Goal: Transaction & Acquisition: Obtain resource

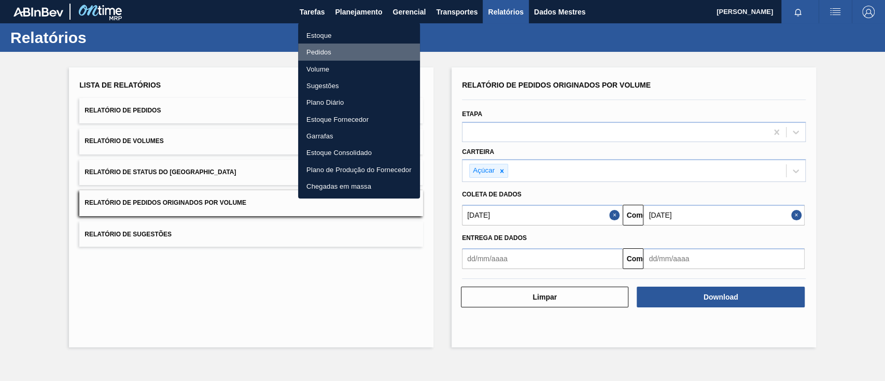
click at [329, 49] on font "Pedidos" at bounding box center [318, 52] width 25 height 8
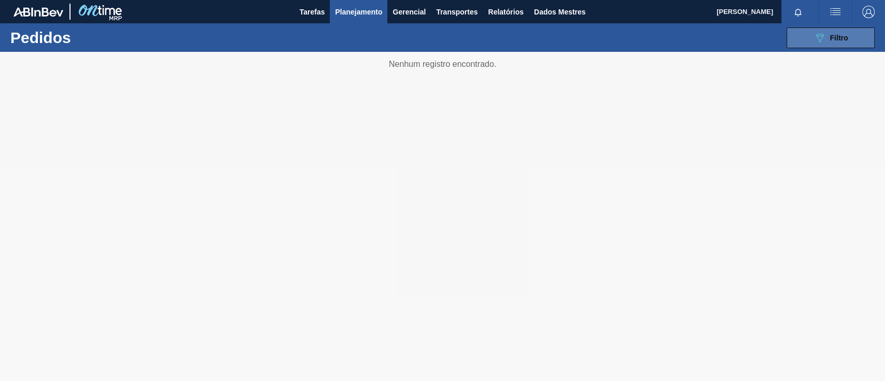
click at [823, 39] on icon "089F7B8B-B2A5-4AFE-B5C0-19BA573D28AC" at bounding box center [819, 38] width 12 height 12
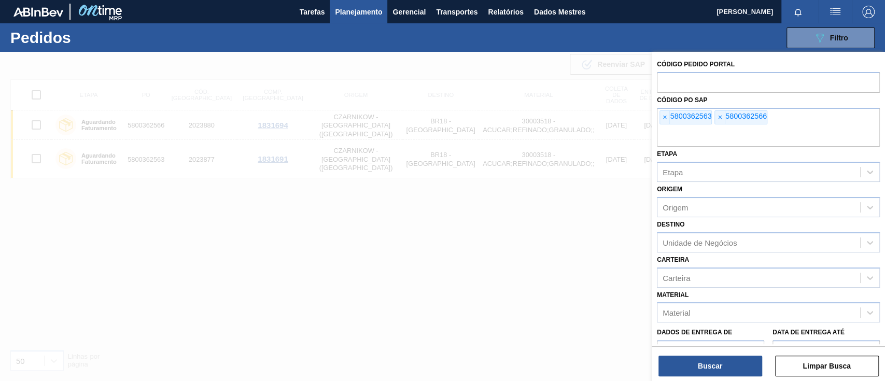
click at [664, 117] on font "×" at bounding box center [664, 117] width 4 height 8
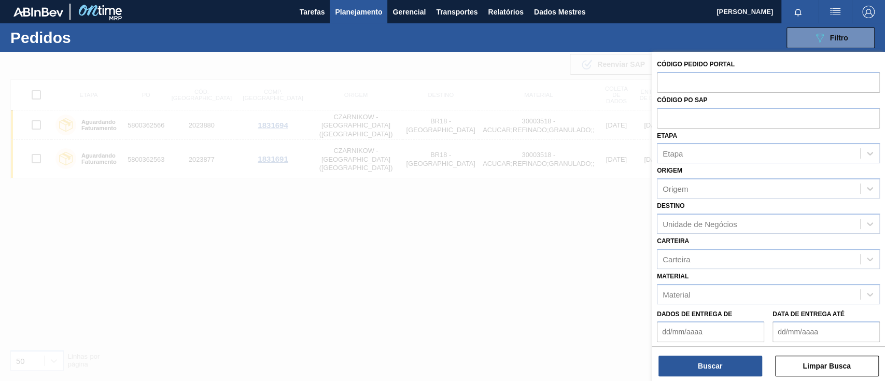
paste input "text"
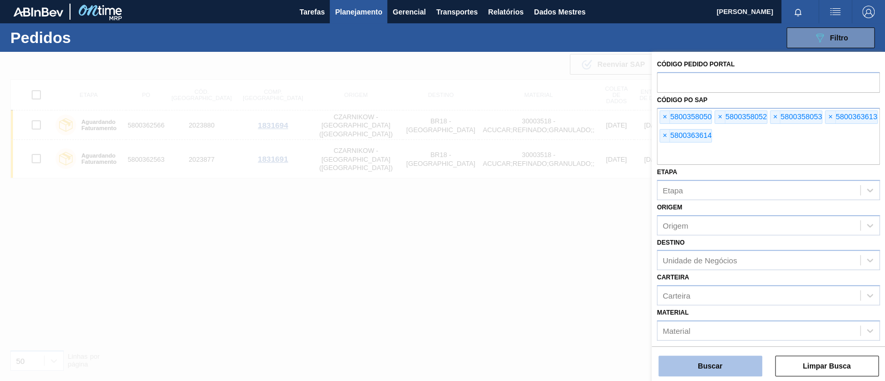
click at [728, 368] on button "Buscar" at bounding box center [710, 366] width 104 height 21
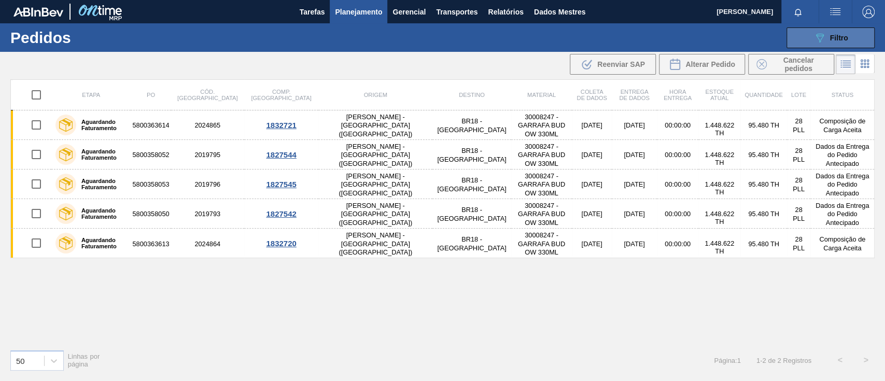
click at [810, 31] on button "089F7B8B-B2A5-4AFE-B5C0-19BA573D28AC Filtro" at bounding box center [830, 37] width 88 height 21
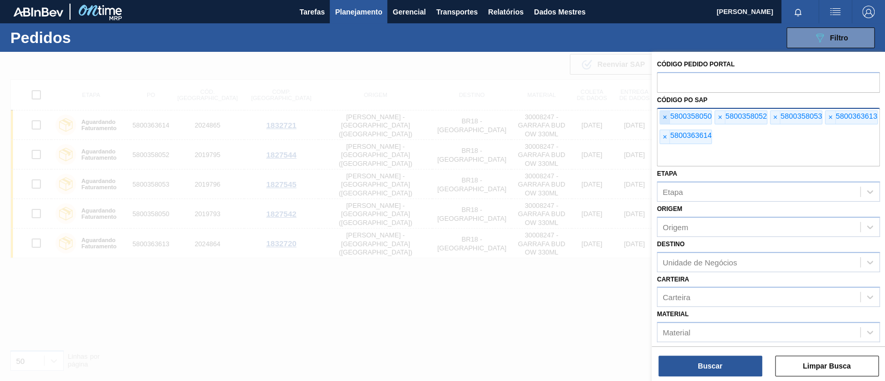
click at [666, 118] on font "×" at bounding box center [664, 117] width 4 height 8
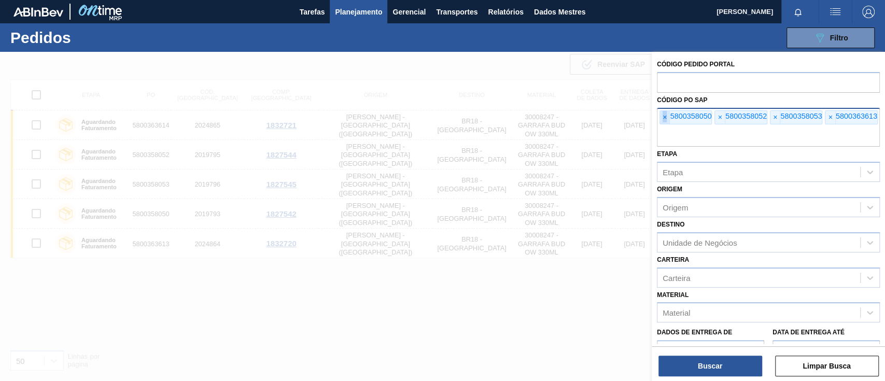
click at [666, 118] on font "×" at bounding box center [664, 117] width 4 height 8
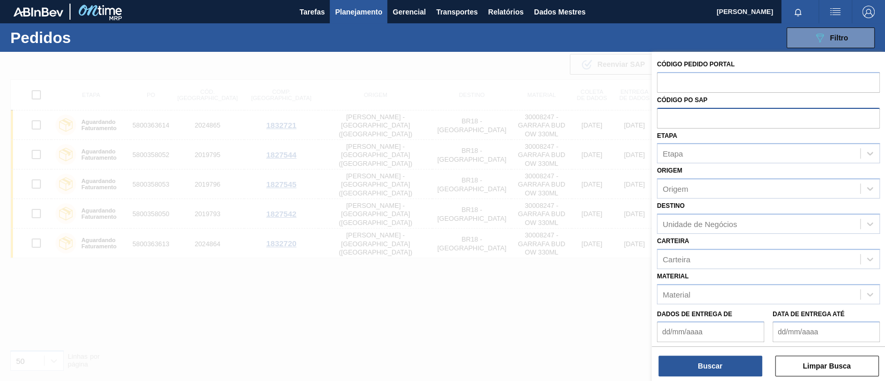
click at [666, 118] on input "text" at bounding box center [768, 118] width 223 height 20
click at [516, 15] on font "Relatórios" at bounding box center [505, 12] width 35 height 8
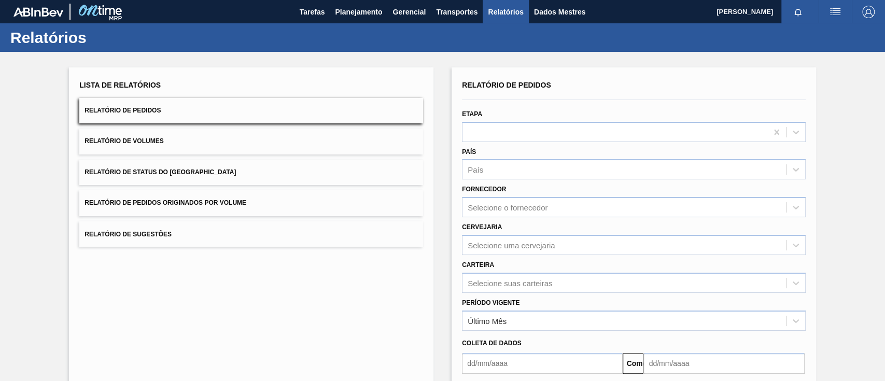
click at [228, 200] on font "Relatório de Pedidos Originados por Volume" at bounding box center [165, 203] width 162 height 7
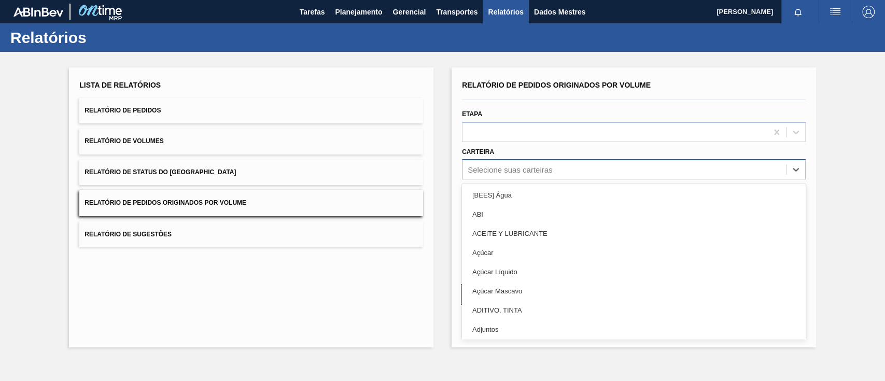
click at [510, 168] on font "Selecione suas carteiras" at bounding box center [509, 169] width 84 height 9
type input "gar"
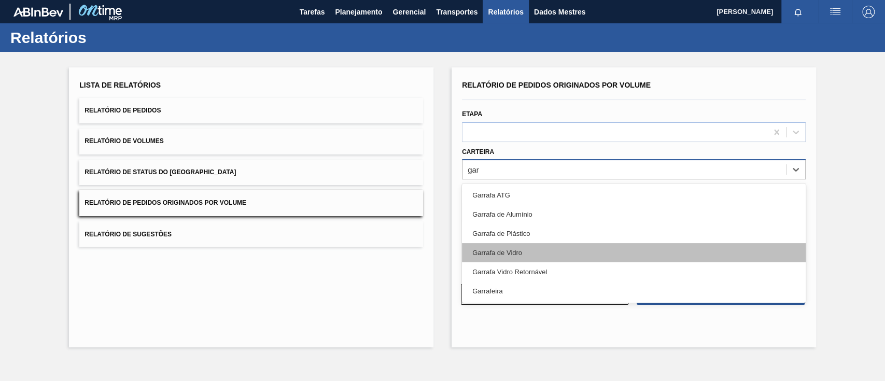
click at [516, 257] on div "Garrafa de Vidro" at bounding box center [634, 252] width 344 height 19
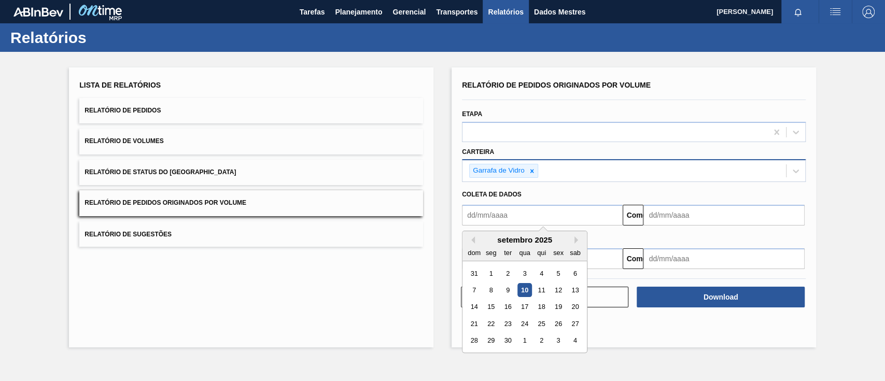
click at [514, 206] on input "text" at bounding box center [542, 215] width 161 height 21
click at [489, 272] on font "1" at bounding box center [491, 273] width 4 height 8
type input "[DATE]"
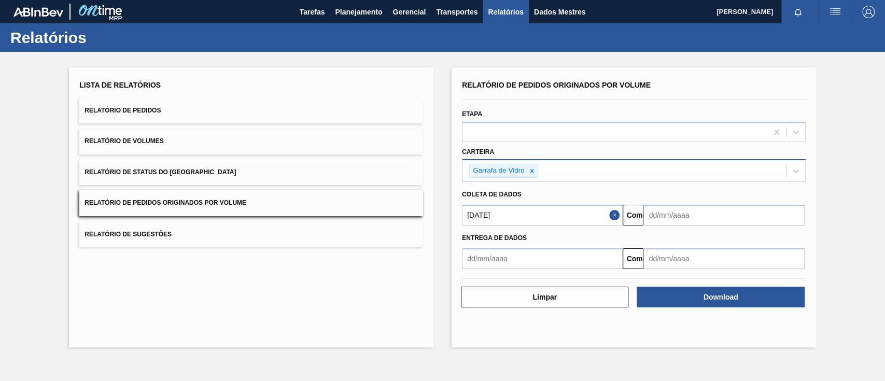
click at [693, 217] on input "text" at bounding box center [723, 215] width 161 height 21
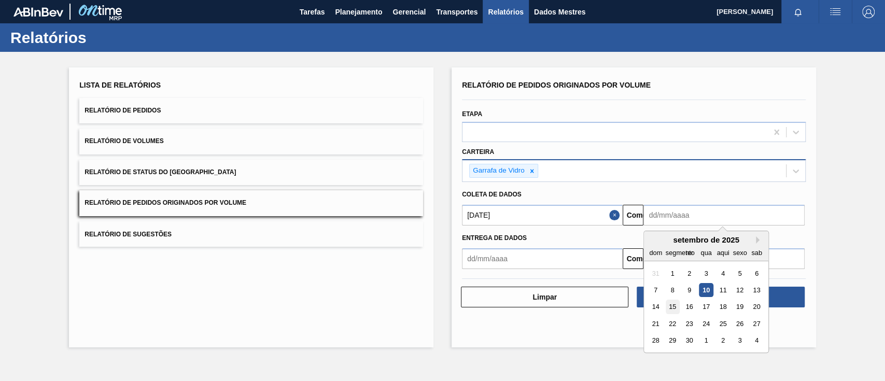
click at [672, 308] on font "15" at bounding box center [672, 307] width 7 height 8
type input "[DATE]"
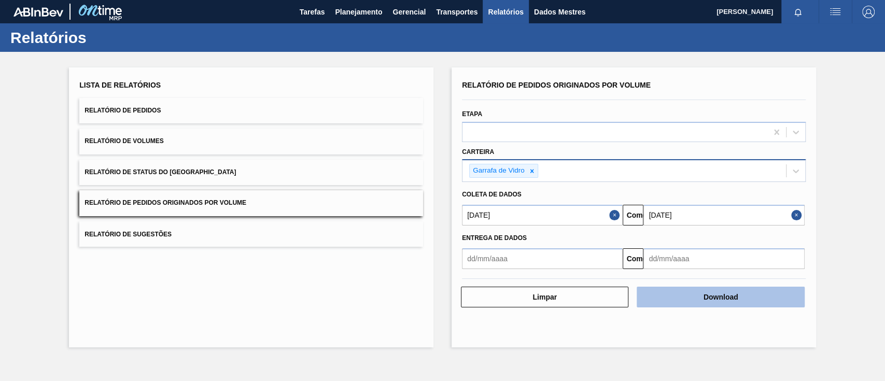
click at [734, 294] on font "Download" at bounding box center [720, 297] width 35 height 8
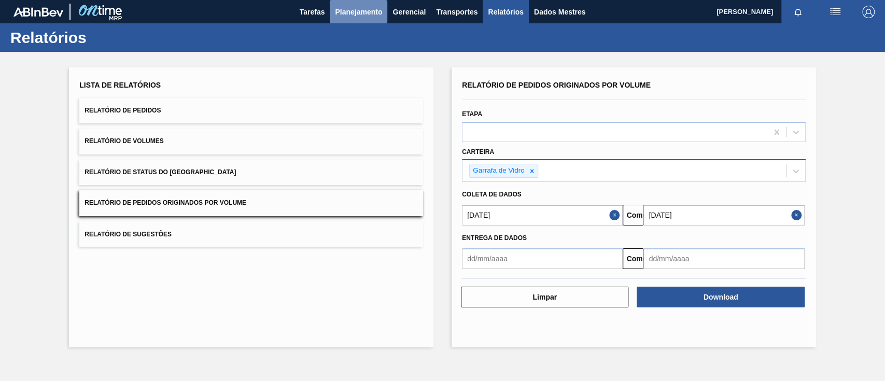
click at [339, 11] on font "Planejamento" at bounding box center [358, 12] width 47 height 8
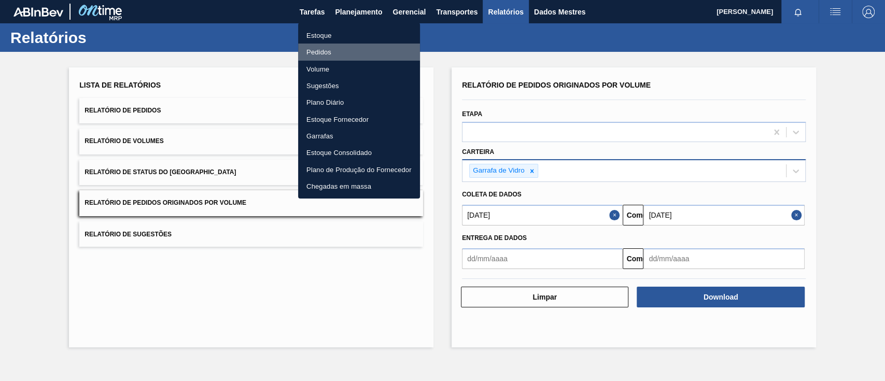
click at [328, 50] on font "Pedidos" at bounding box center [318, 52] width 25 height 8
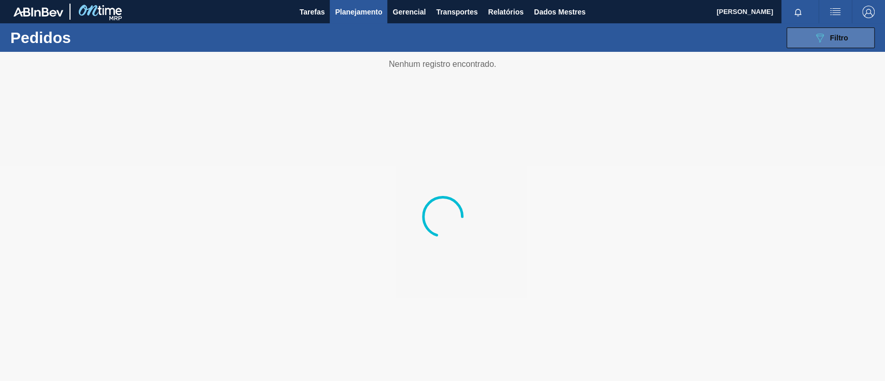
click at [853, 36] on button "089F7B8B-B2A5-4AFE-B5C0-19BA573D28AC Filtro" at bounding box center [830, 37] width 88 height 21
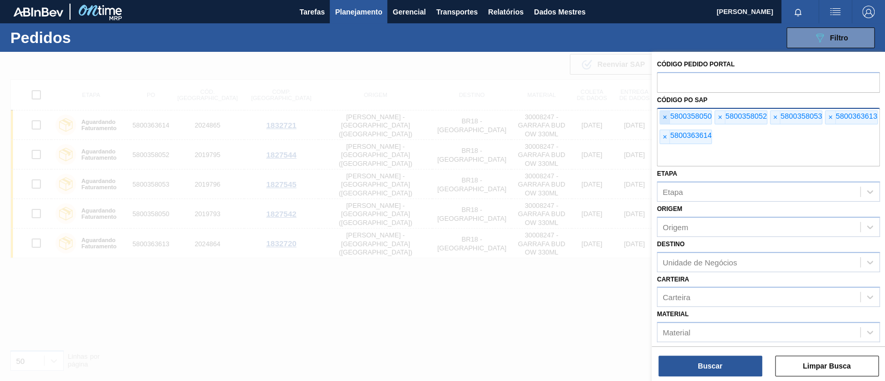
click at [663, 118] on font "×" at bounding box center [664, 117] width 4 height 8
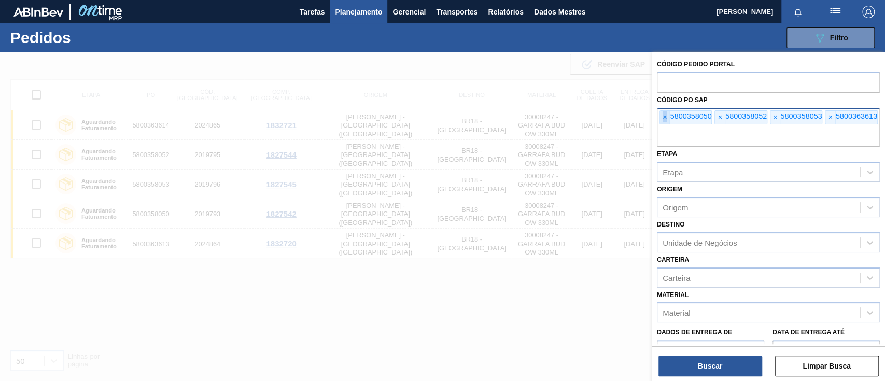
click at [663, 118] on font "×" at bounding box center [664, 117] width 4 height 8
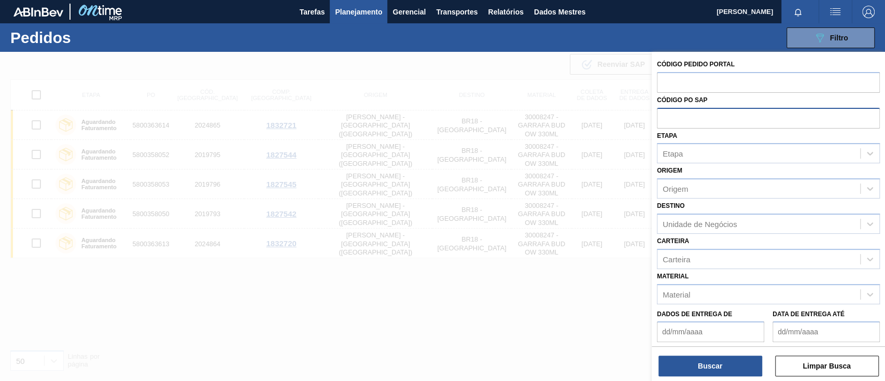
click at [663, 118] on input "text" at bounding box center [768, 118] width 223 height 20
paste input "text"
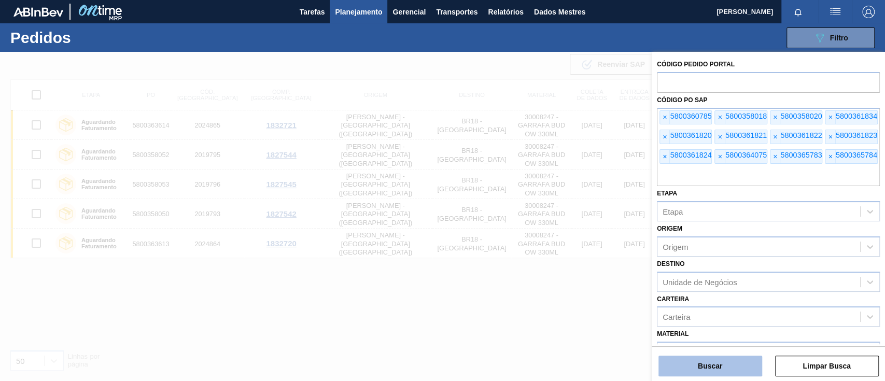
click at [750, 363] on button "Buscar" at bounding box center [710, 366] width 104 height 21
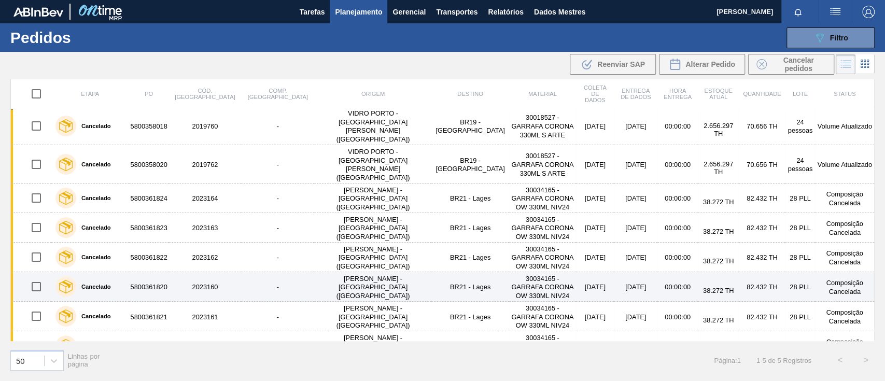
scroll to position [152, 0]
